Goal: Transaction & Acquisition: Purchase product/service

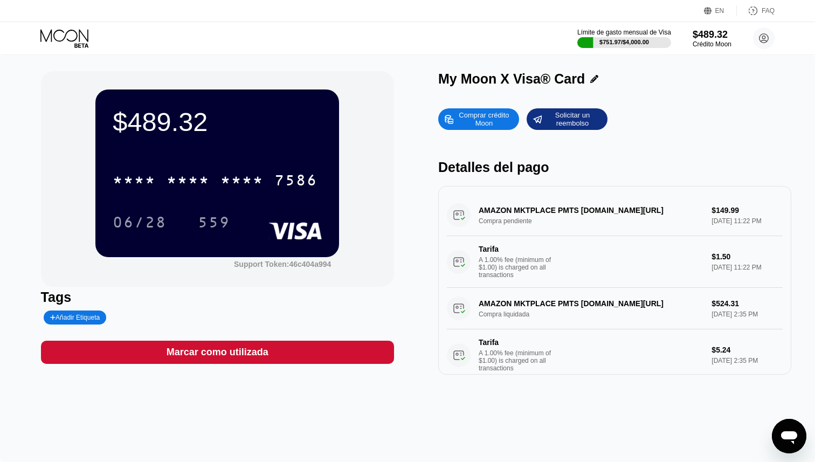
click at [598, 148] on div "Comprar crédito Moon Solicitar un reembolso Detalles del pago AMAZON MKTPLACE P…" at bounding box center [614, 239] width 353 height 272
click at [478, 116] on div "Comprar crédito Moon" at bounding box center [483, 118] width 59 height 17
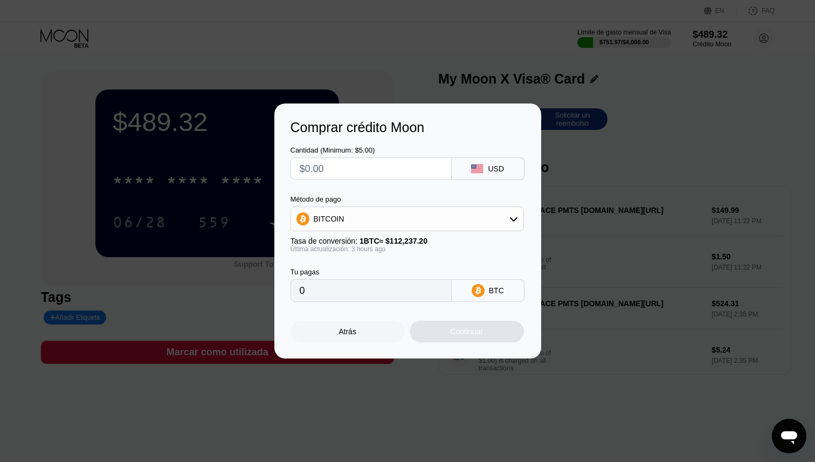
click at [421, 222] on div "BITCOIN" at bounding box center [407, 219] width 232 height 22
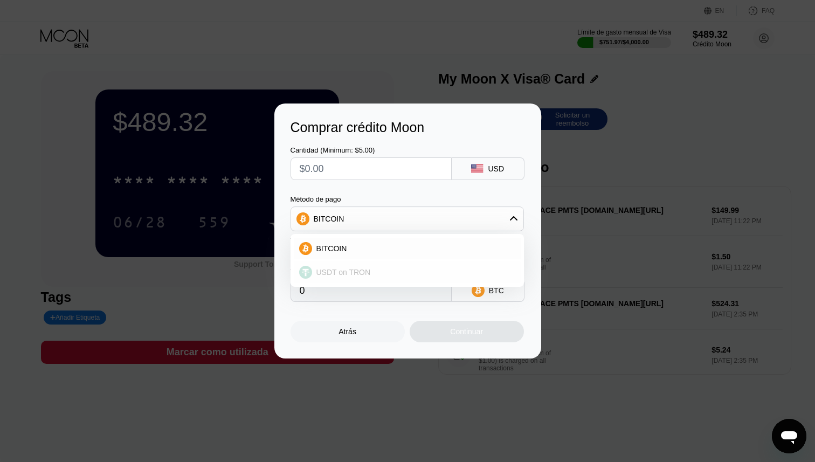
click at [383, 264] on div "USDT on TRON" at bounding box center [407, 272] width 227 height 22
type input "0.00"
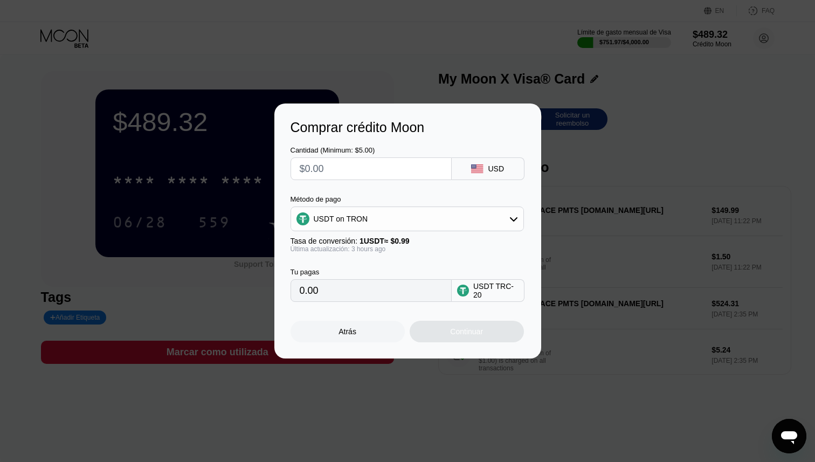
click at [344, 169] on input "text" at bounding box center [371, 169] width 143 height 22
type input "$50"
type input "50.51"
type input "$500"
type input "505.05"
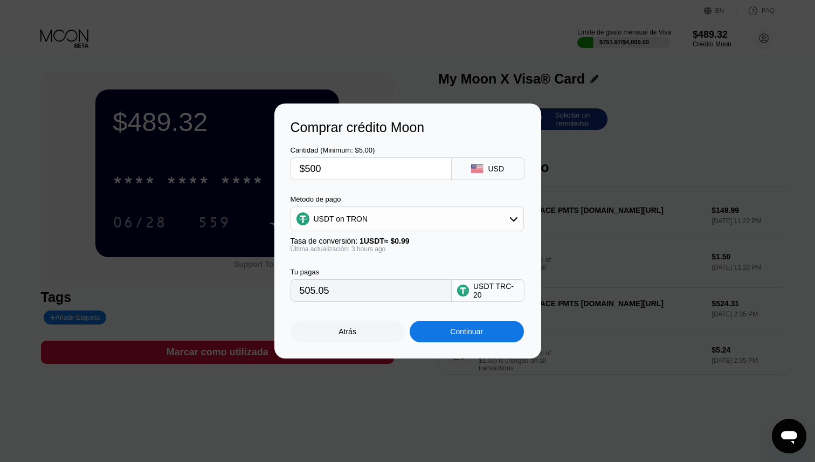
type input "$500"
click at [387, 195] on div "Método de pago" at bounding box center [406, 199] width 233 height 8
click at [506, 323] on div "Continuar" at bounding box center [467, 332] width 114 height 22
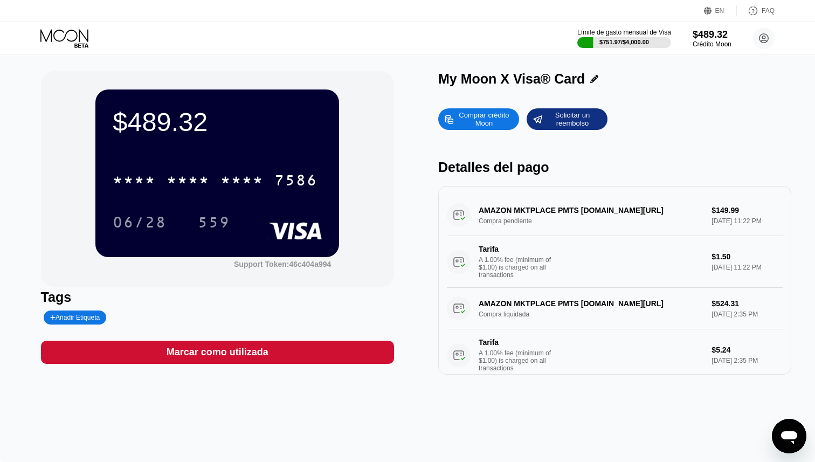
click at [465, 121] on div "Comprar crédito Moon" at bounding box center [483, 118] width 59 height 17
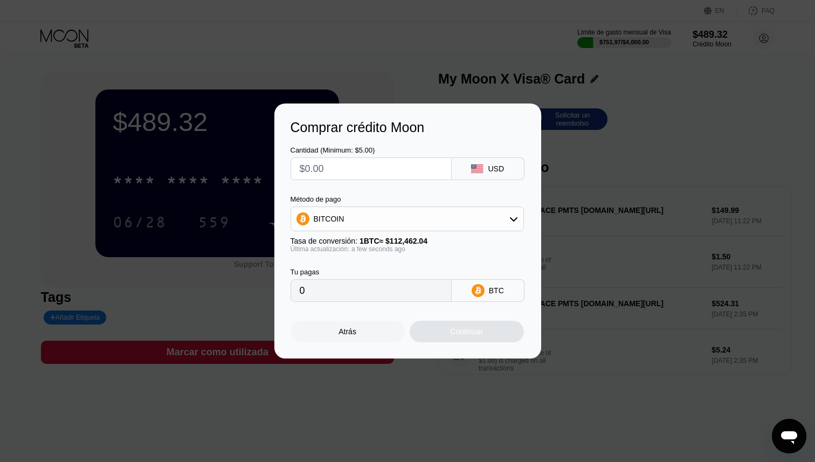
click at [369, 163] on input "text" at bounding box center [371, 169] width 143 height 22
type input "$5"
type input "0.00004446"
type input "$50"
type input "0.00044460"
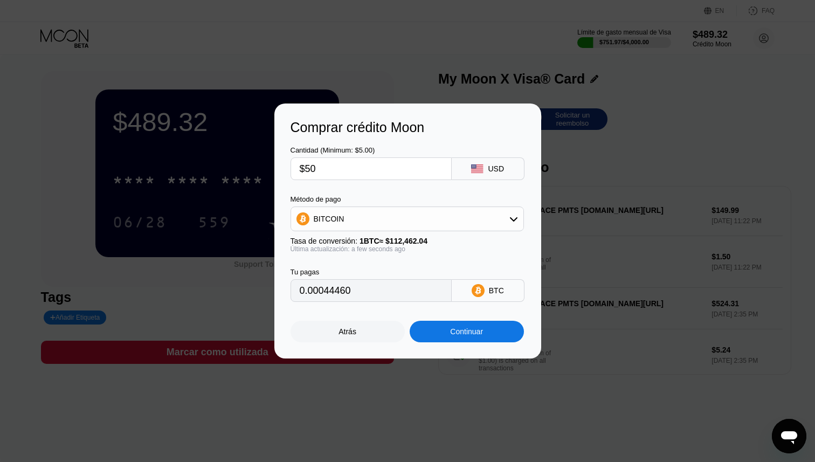
type input "$500"
type input "0.00444595"
type input "$500"
click at [404, 217] on div "BITCOIN" at bounding box center [407, 219] width 232 height 22
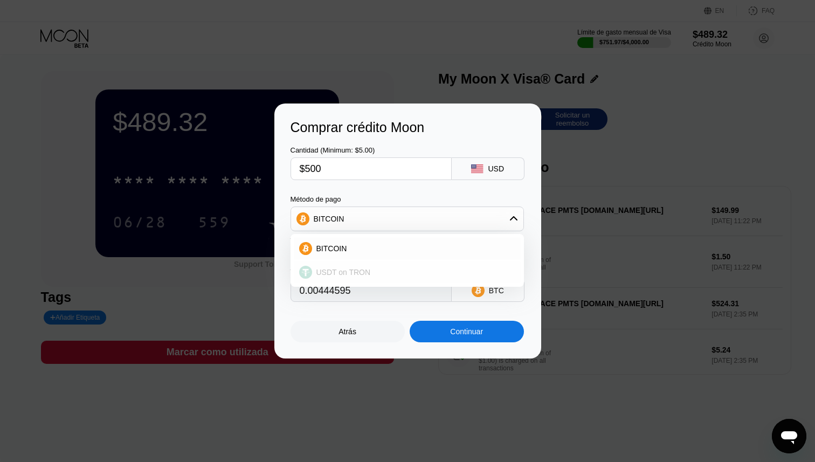
click at [350, 266] on div "USDT on TRON" at bounding box center [407, 272] width 227 height 22
type input "505.05"
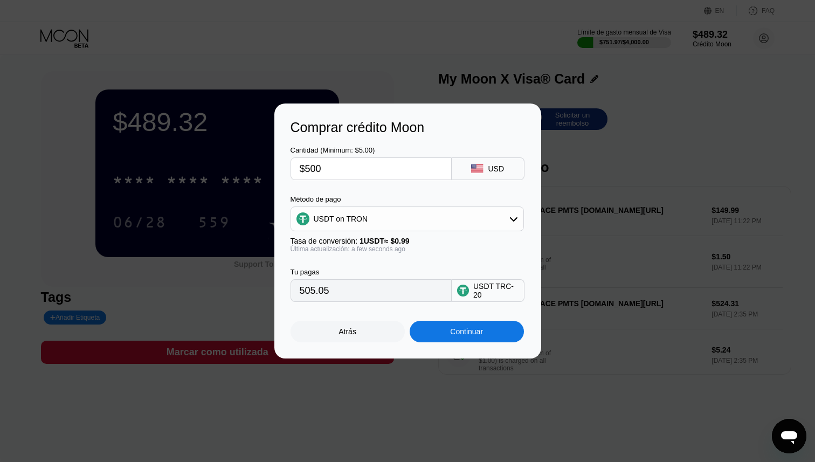
click at [459, 334] on div "Continuar" at bounding box center [466, 331] width 33 height 9
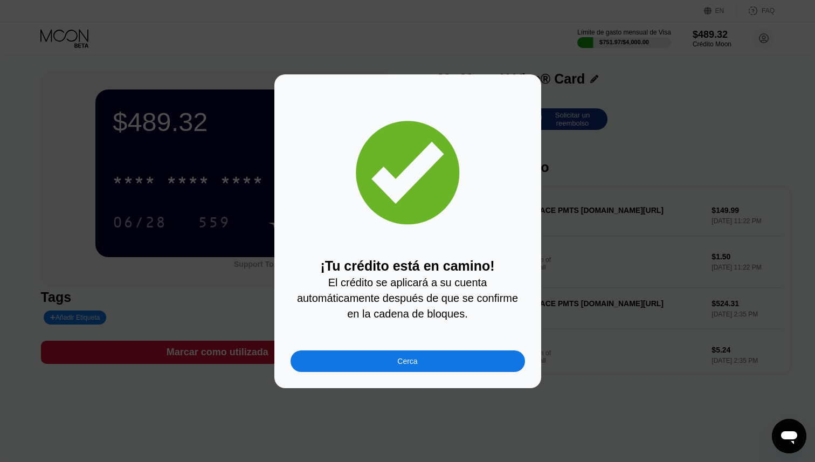
click at [403, 360] on div "Cerca" at bounding box center [407, 361] width 20 height 9
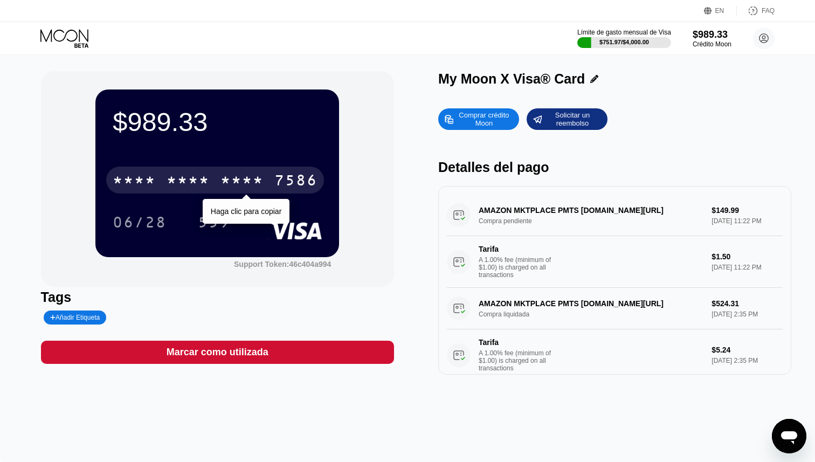
click at [243, 173] on div "* * * *" at bounding box center [241, 181] width 43 height 17
click at [276, 176] on div "7586" at bounding box center [295, 181] width 43 height 17
